Goal: Use online tool/utility

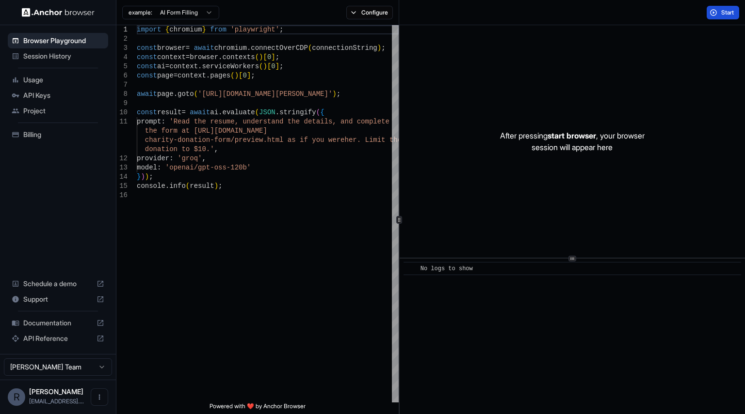
click at [718, 12] on button "Start" at bounding box center [722, 13] width 32 height 14
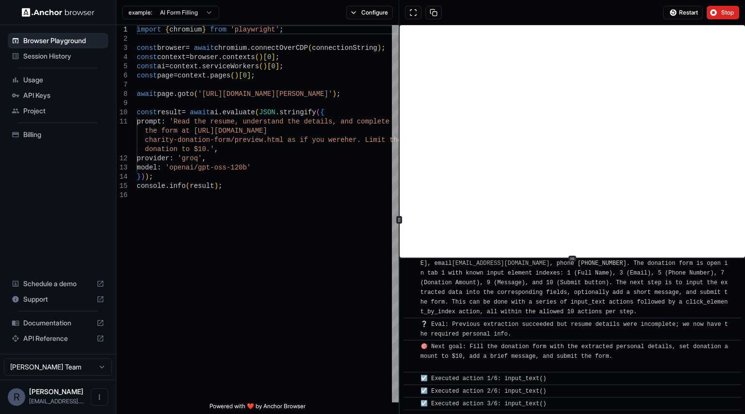
scroll to position [374, 0]
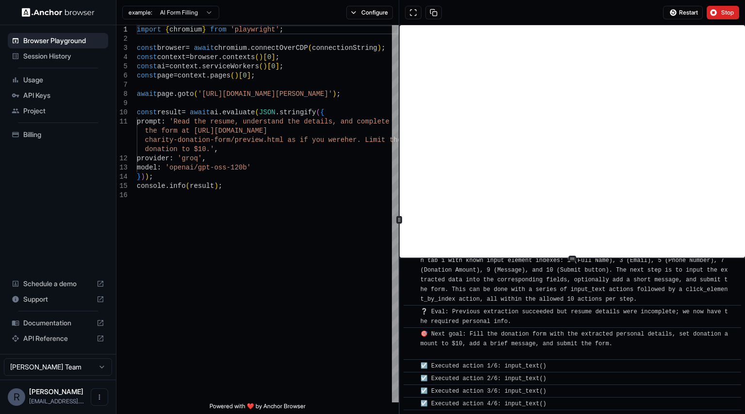
click at [207, 9] on html "Browser Playground Session History Usage API Keys Project Billing Schedule a de…" at bounding box center [372, 207] width 745 height 414
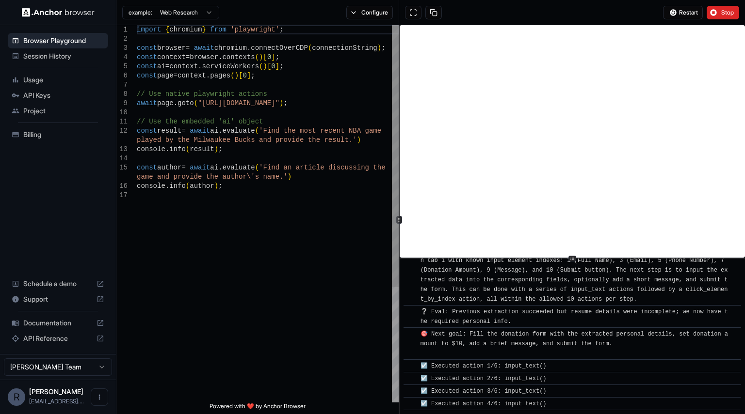
scroll to position [386, 0]
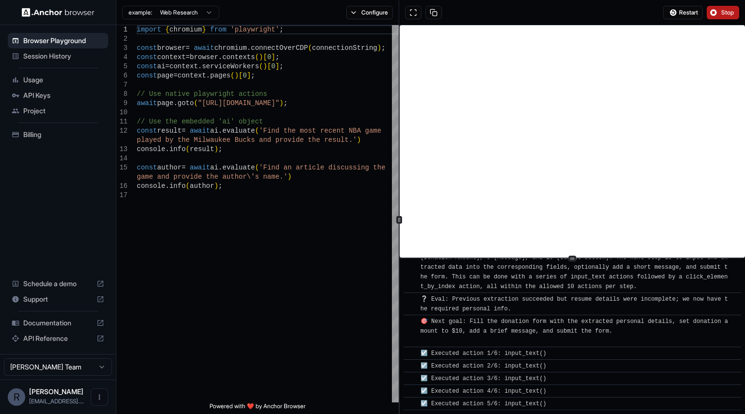
click at [721, 15] on span "Stop" at bounding box center [728, 13] width 14 height 8
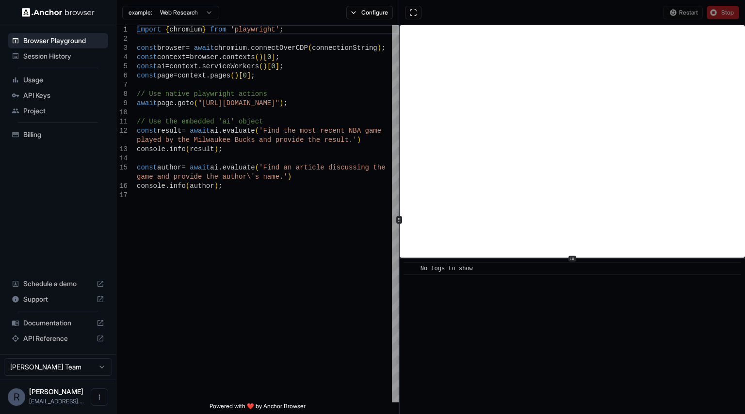
scroll to position [0, 0]
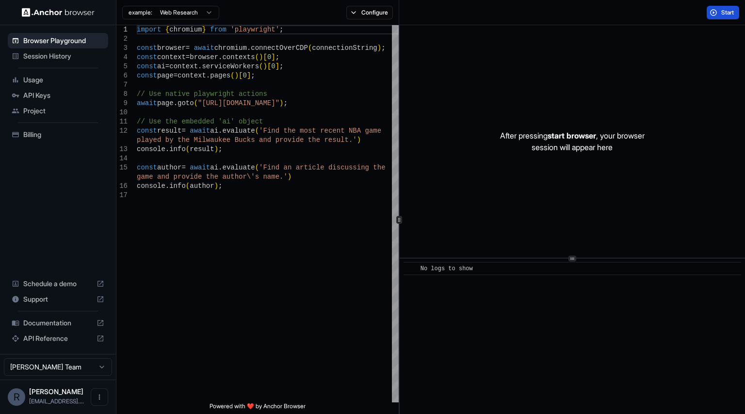
click at [728, 10] on span "Start" at bounding box center [728, 13] width 14 height 8
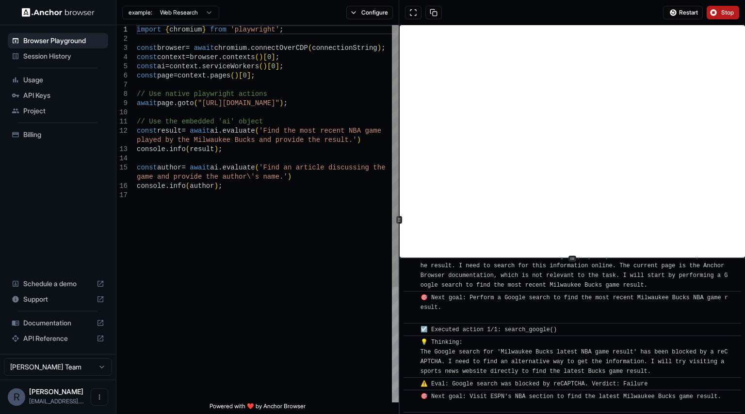
scroll to position [69, 0]
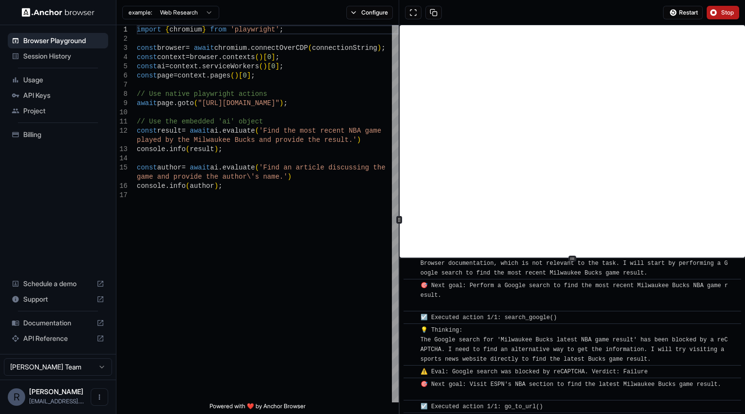
click at [726, 17] on button "Stop" at bounding box center [722, 13] width 32 height 14
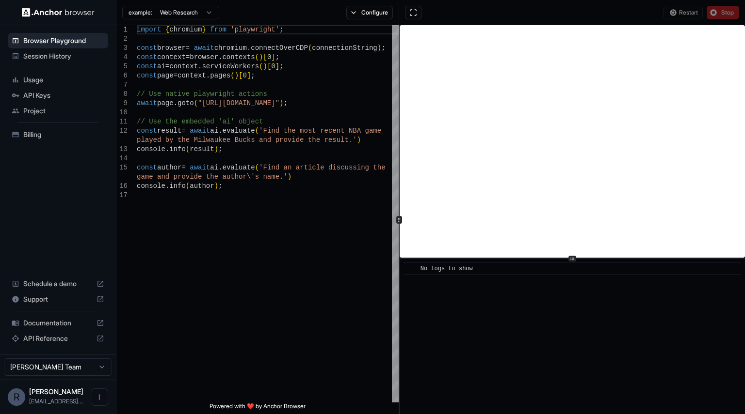
scroll to position [0, 0]
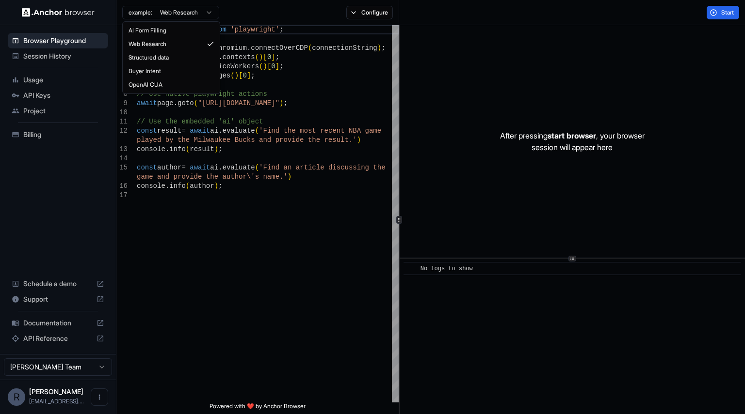
click at [205, 14] on html "Browser Playground Session History Usage API Keys Project Billing Schedule a de…" at bounding box center [372, 207] width 745 height 414
type textarea "**********"
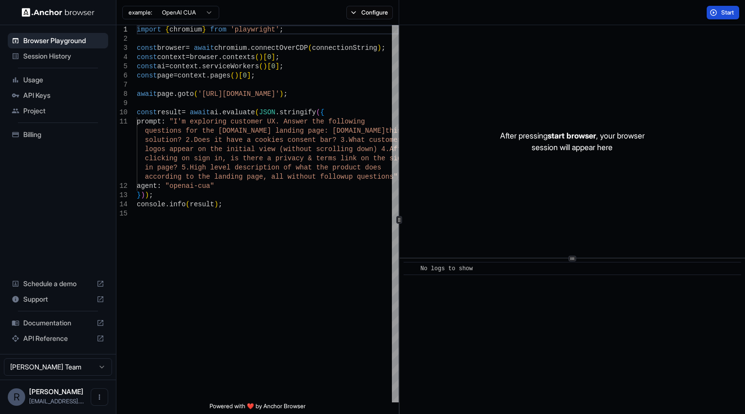
click at [734, 16] on button "Start" at bounding box center [722, 13] width 32 height 14
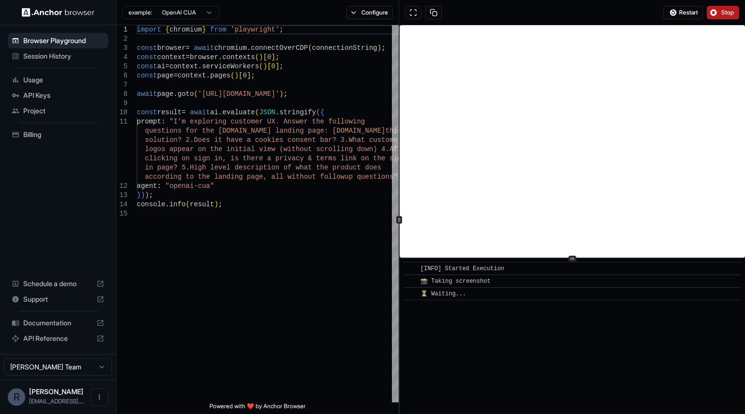
click at [726, 11] on span "Stop" at bounding box center [728, 13] width 14 height 8
